Goal: Task Accomplishment & Management: Manage account settings

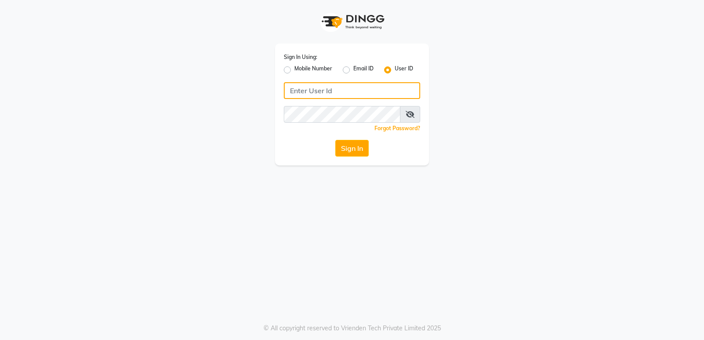
type input "9136197060"
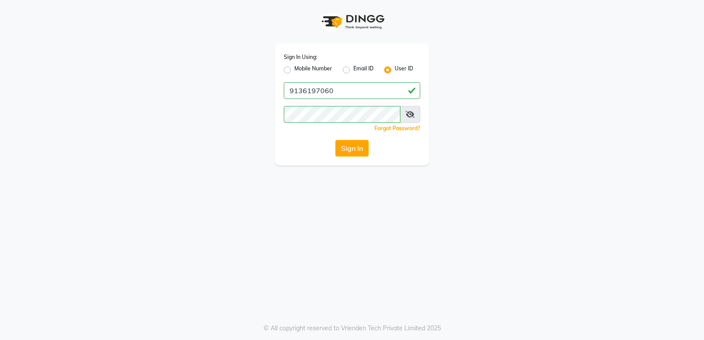
click at [294, 70] on label "Mobile Number" at bounding box center [313, 70] width 38 height 11
click at [294, 70] on input "Mobile Number" at bounding box center [297, 68] width 6 height 6
radio input "true"
radio input "false"
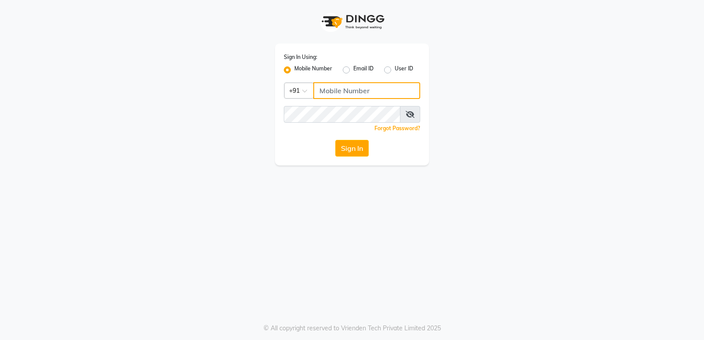
click at [346, 93] on input "Username" at bounding box center [366, 90] width 107 height 17
type input "9867661920"
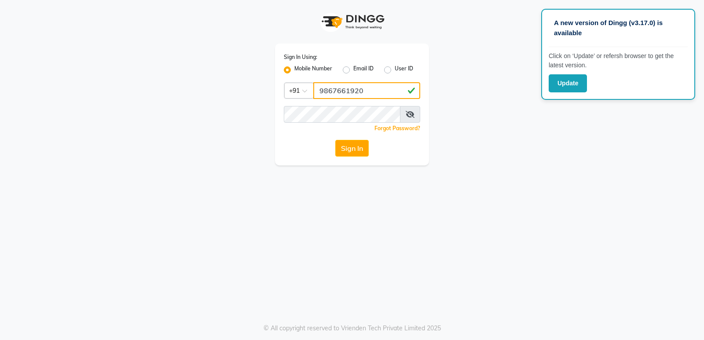
drag, startPoint x: 370, startPoint y: 90, endPoint x: 6, endPoint y: 24, distance: 369.8
click at [3, 22] on app-login "Sign In Using: Mobile Number Email ID User ID Country Code × [PHONE_NUMBER] Rem…" at bounding box center [352, 82] width 704 height 165
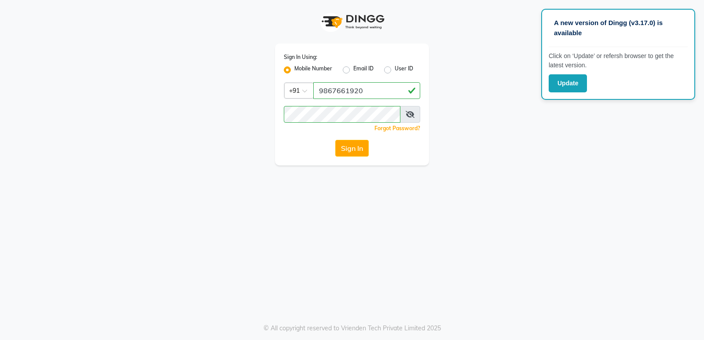
click at [293, 149] on div "Sign In" at bounding box center [352, 148] width 136 height 17
click at [360, 144] on button "Sign In" at bounding box center [351, 148] width 33 height 17
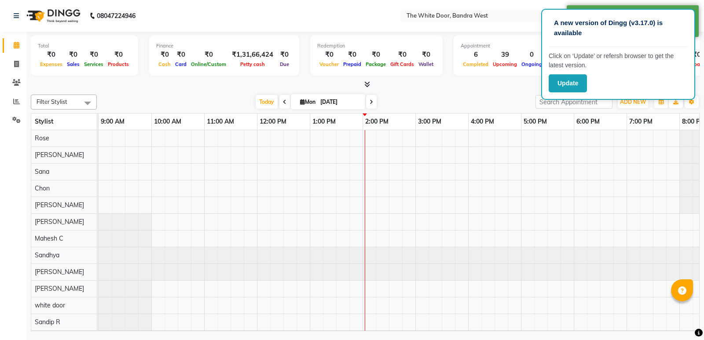
select select "en"
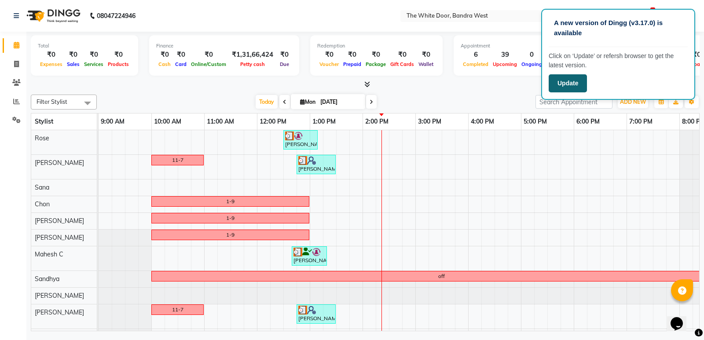
click at [569, 83] on button "Update" at bounding box center [568, 83] width 38 height 18
